Goal: Navigation & Orientation: Find specific page/section

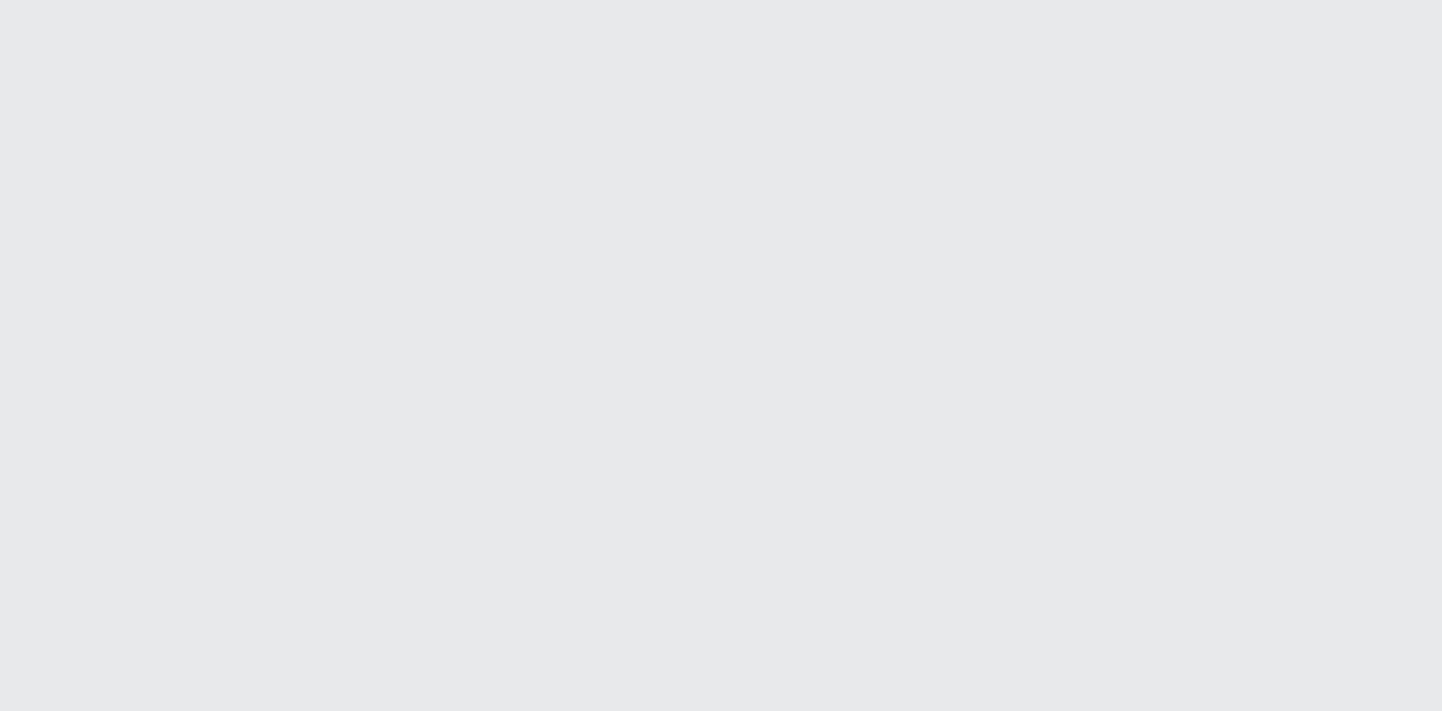
scroll to position [1155, 0]
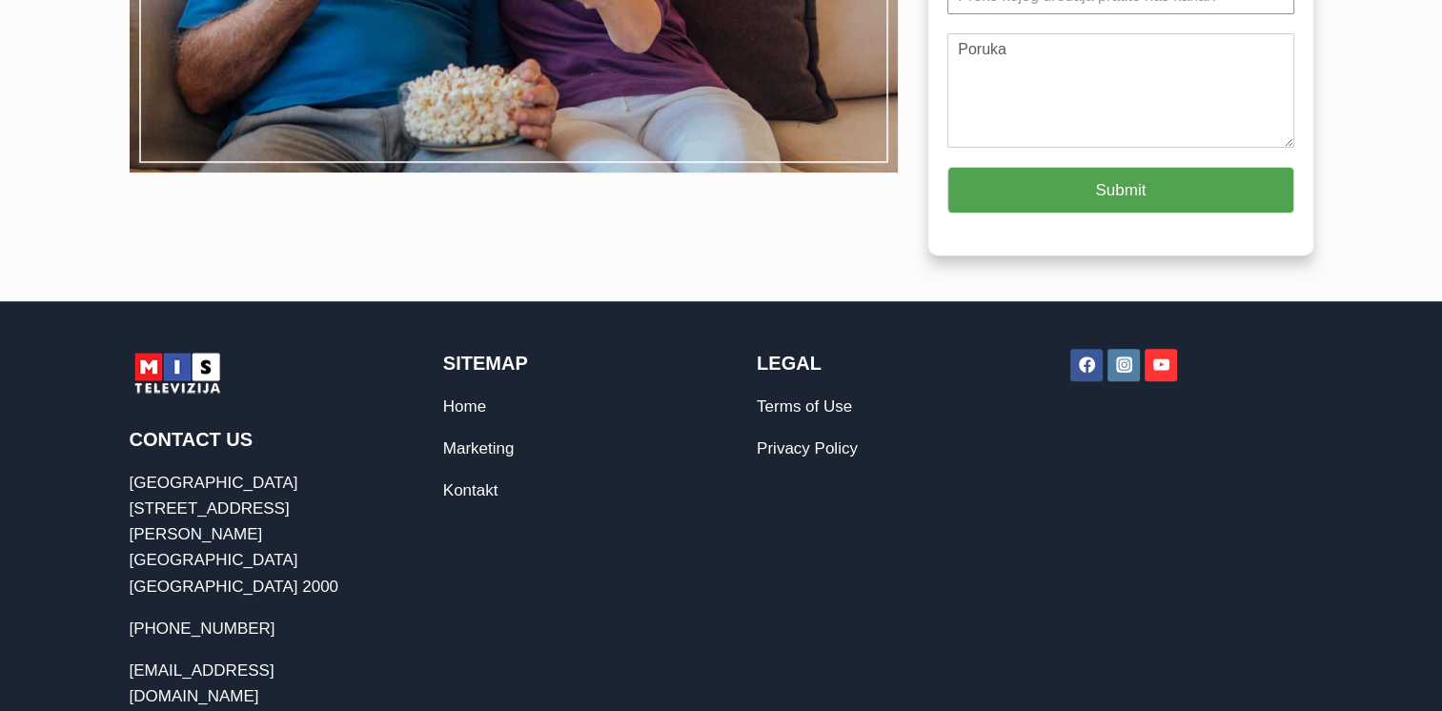
scroll to position [686, 0]
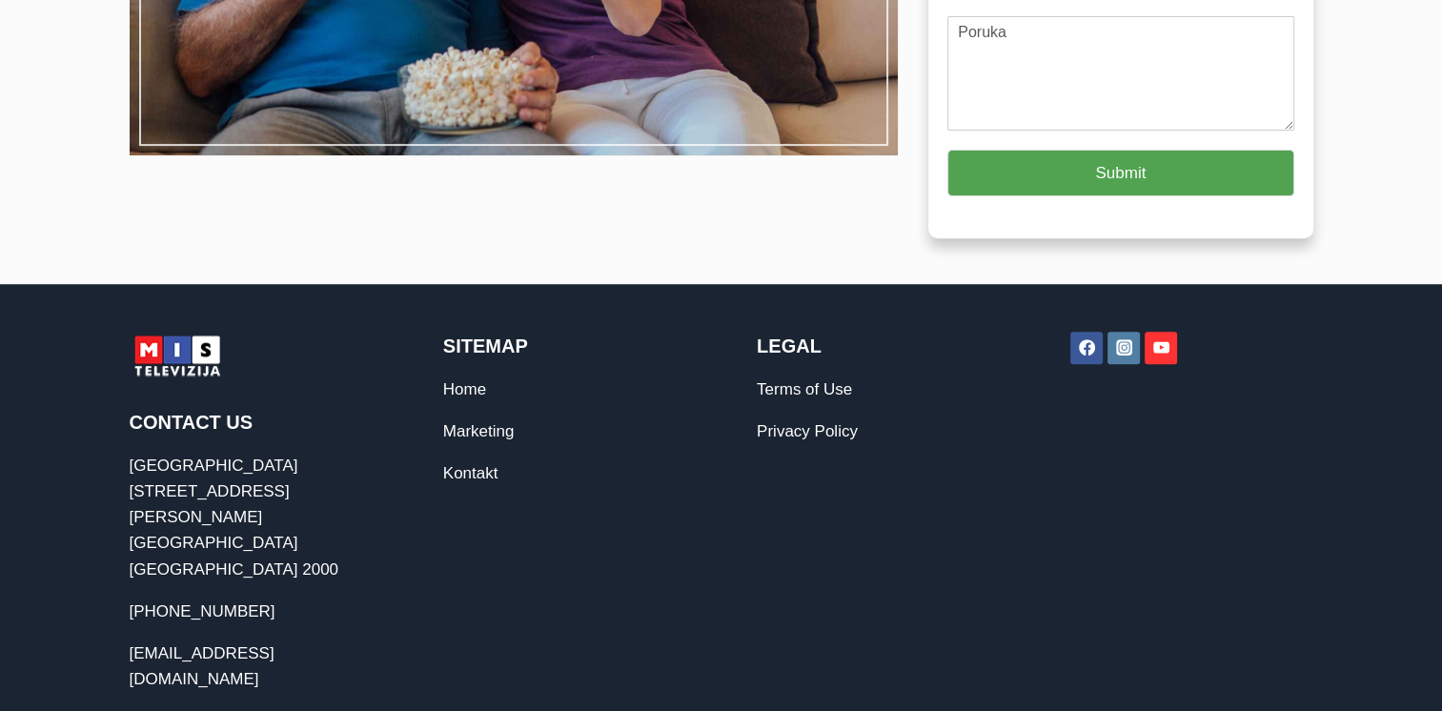
click at [1155, 348] on icon "YouTube" at bounding box center [1161, 347] width 16 height 11
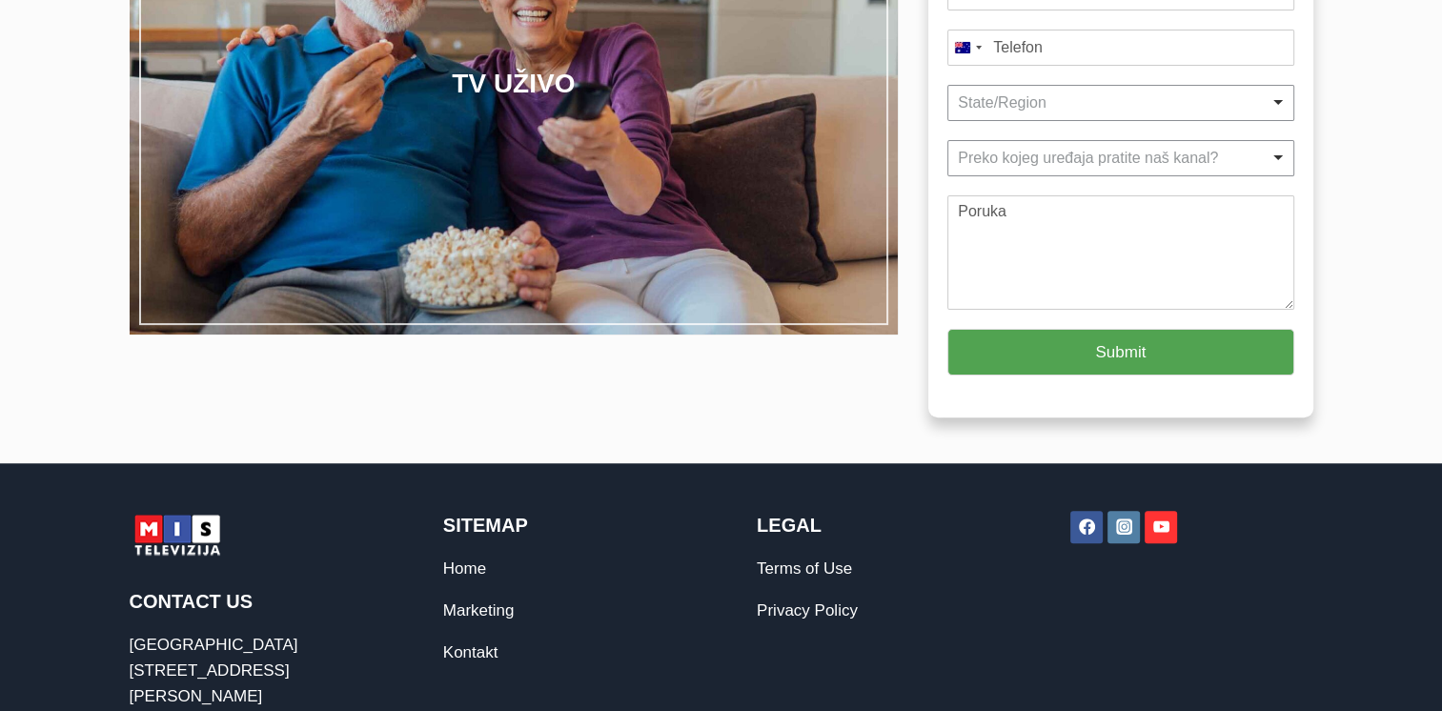
scroll to position [558, 0]
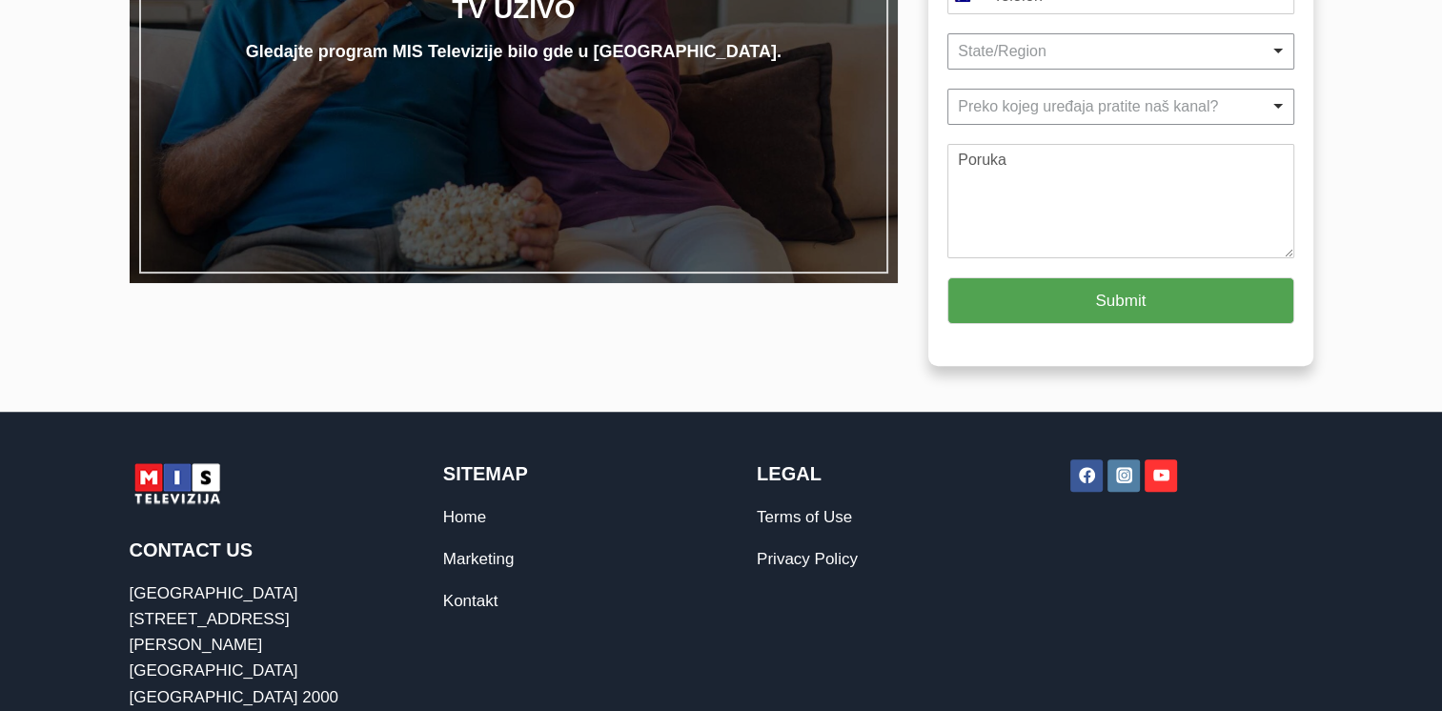
click at [484, 41] on h5 "Gledajte program MIS Televizije bilo gde u Australiji." at bounding box center [513, 51] width 545 height 35
